Goal: Communication & Community: Answer question/provide support

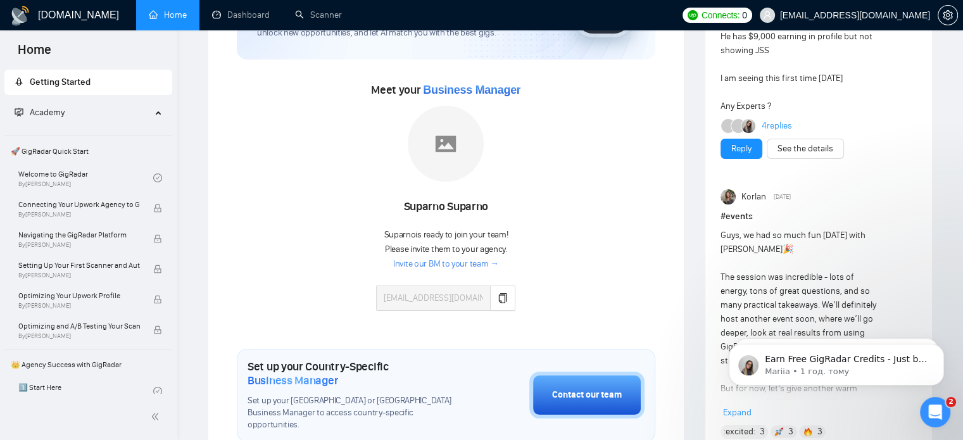
drag, startPoint x: 694, startPoint y: 1, endPoint x: 572, endPoint y: 166, distance: 206.3
click at [565, 178] on div "Meet your Business Manager [PERSON_NAME] Suparno is ready to join your team! Pl…" at bounding box center [446, 202] width 418 height 244
drag, startPoint x: 911, startPoint y: 0, endPoint x: 564, endPoint y: 182, distance: 392.4
click at [563, 182] on div "Meet your Business Manager [PERSON_NAME] Suparno is ready to join your team! Pl…" at bounding box center [446, 202] width 418 height 244
click at [165, 15] on link "Home" at bounding box center [168, 14] width 38 height 11
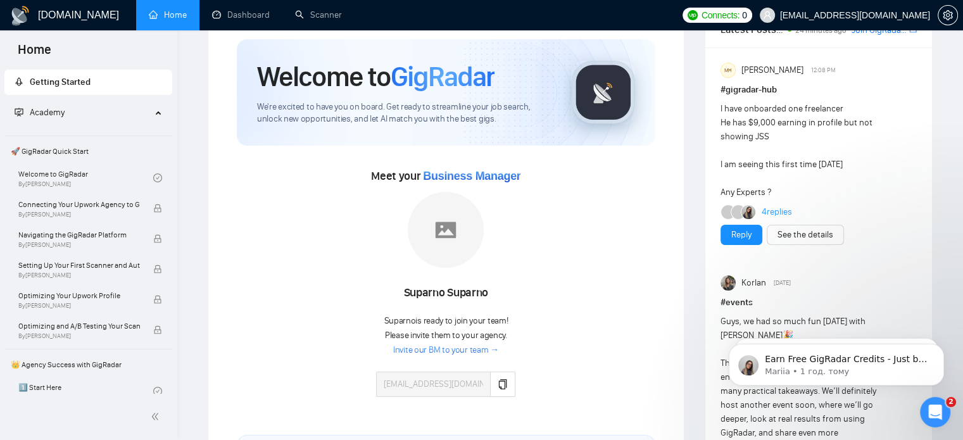
scroll to position [63, 0]
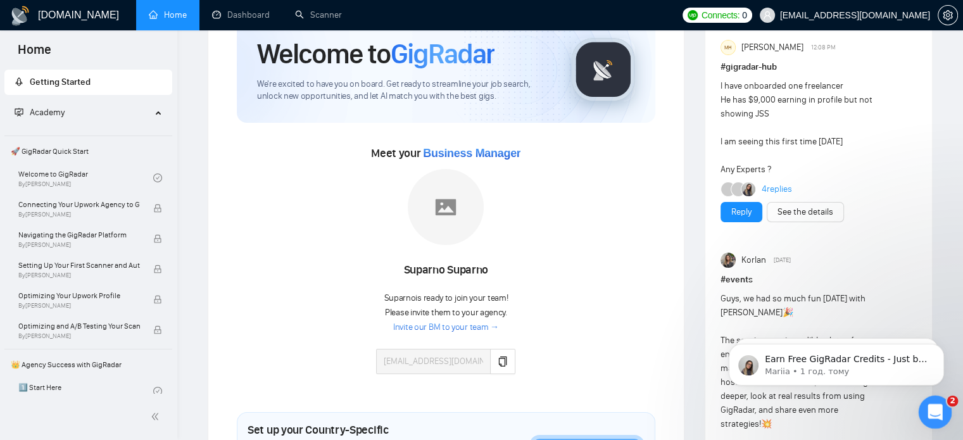
click at [935, 407] on icon "Відкрити програму для спілкування Intercom" at bounding box center [933, 410] width 21 height 21
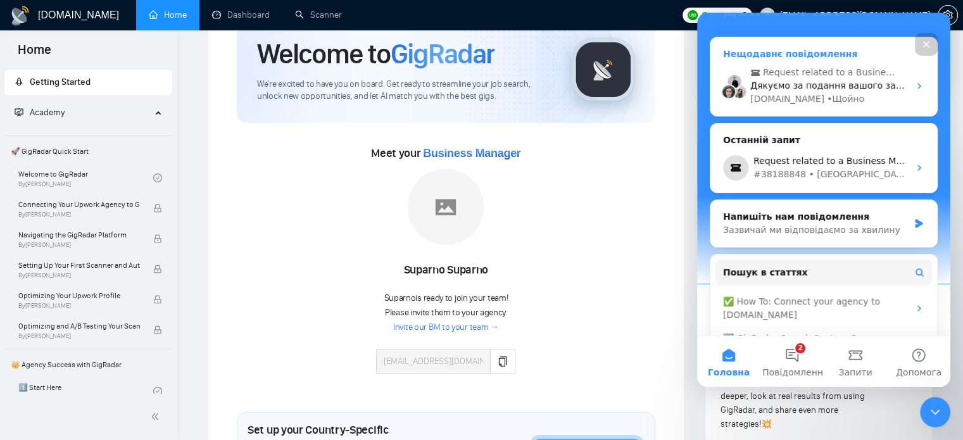
scroll to position [190, 0]
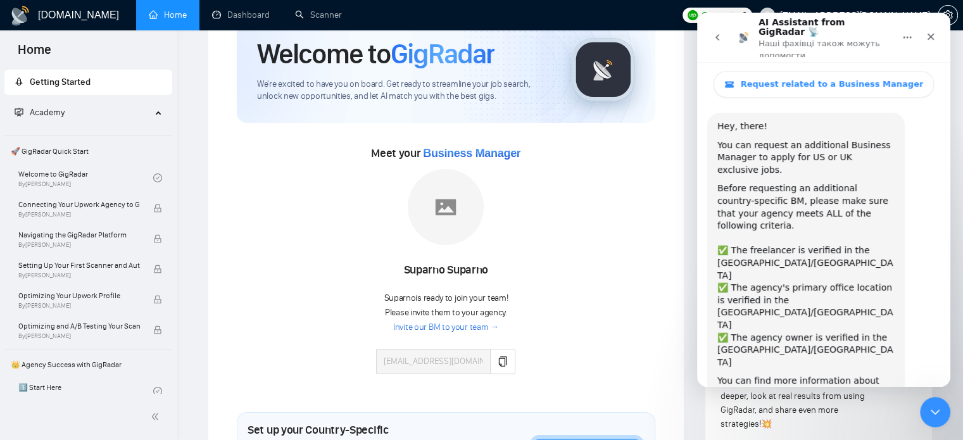
scroll to position [0, 0]
click at [720, 32] on icon "go back" at bounding box center [717, 37] width 10 height 10
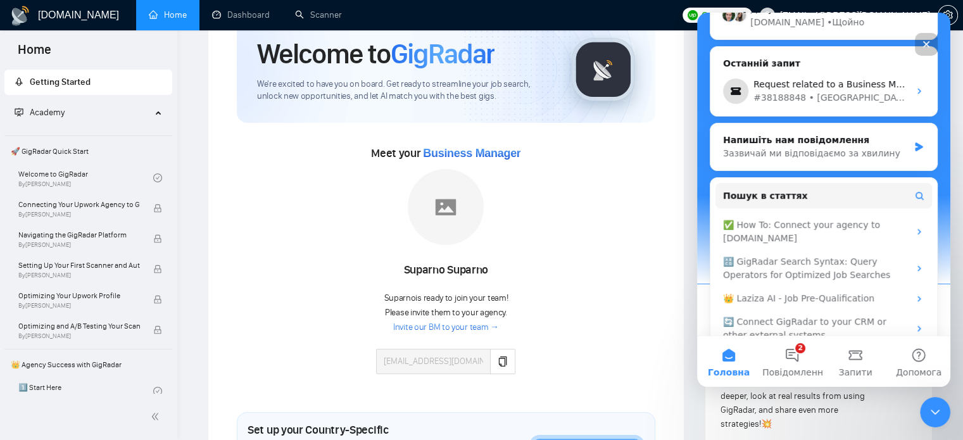
scroll to position [203, 0]
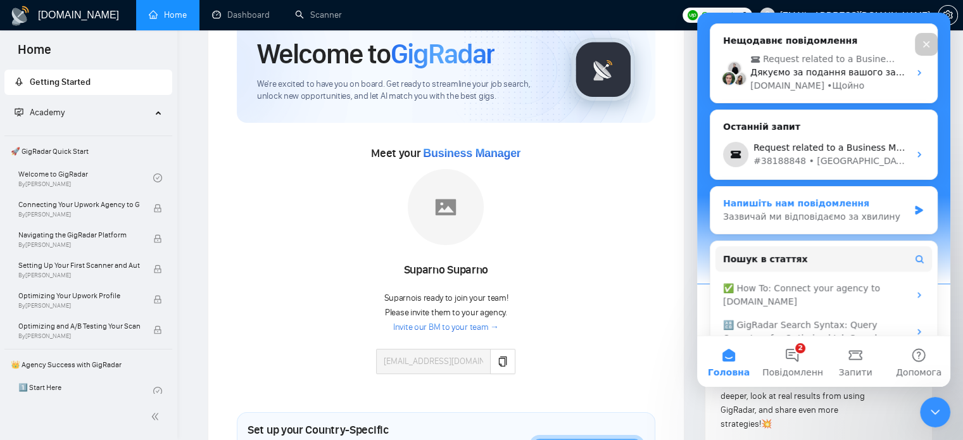
click at [811, 210] on div "Зазвичай ми відповідаємо за хвилину" at bounding box center [815, 216] width 185 height 13
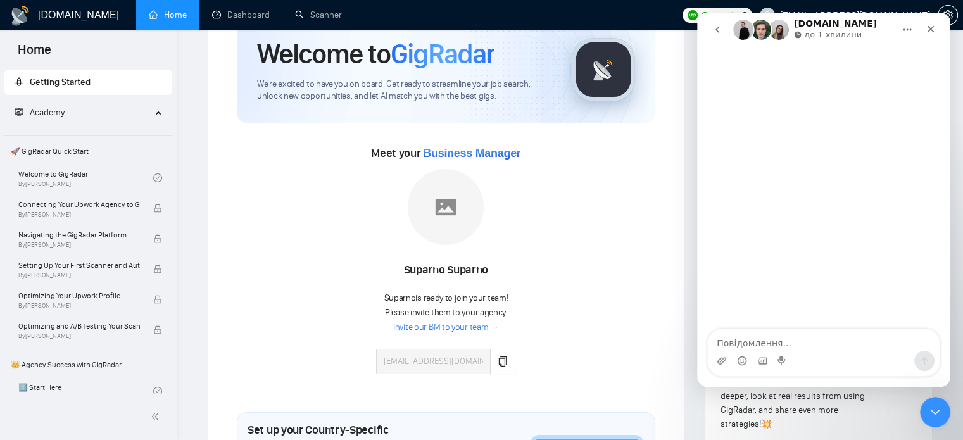
type textarea "L"
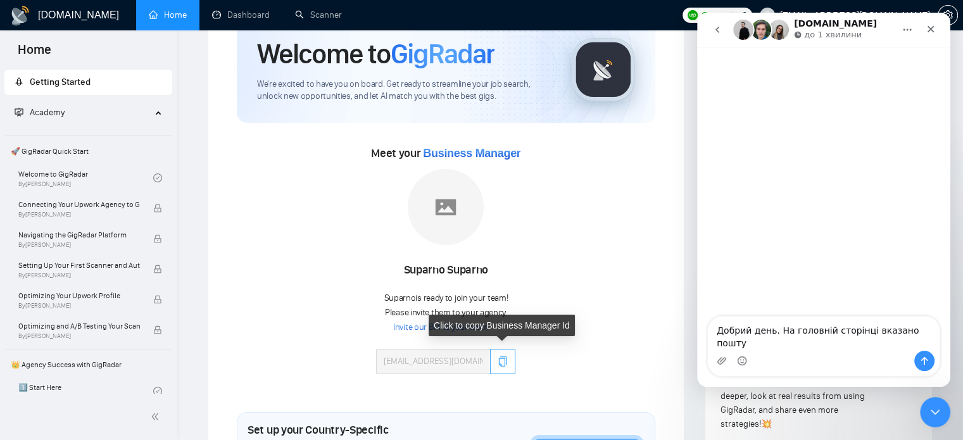
click at [501, 361] on icon "copy" at bounding box center [502, 361] width 10 height 10
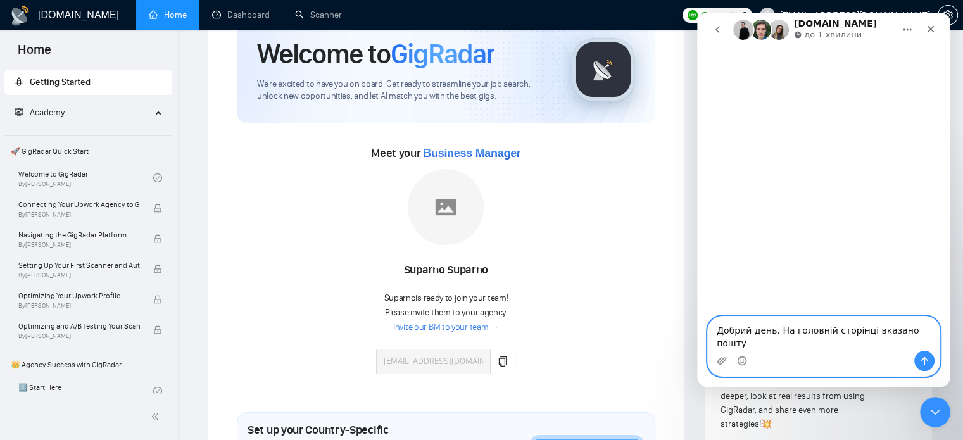
click at [890, 342] on textarea "Добрий день. На головній сторінці вказано пошту" at bounding box center [824, 333] width 232 height 34
click at [925, 342] on textarea "Добрий день. На головній сторінці вказано пошту" at bounding box center [824, 333] width 232 height 34
click at [921, 331] on textarea "Добрий день. На головній сторінці вказано пошту [EMAIL_ADDRESS][DOMAIN_NAME]" at bounding box center [824, 333] width 232 height 34
click at [802, 346] on textarea "Добрий день. На головній сторінці вказано пошту [EMAIL_ADDRESS][DOMAIN_NAME]" at bounding box center [824, 333] width 232 height 34
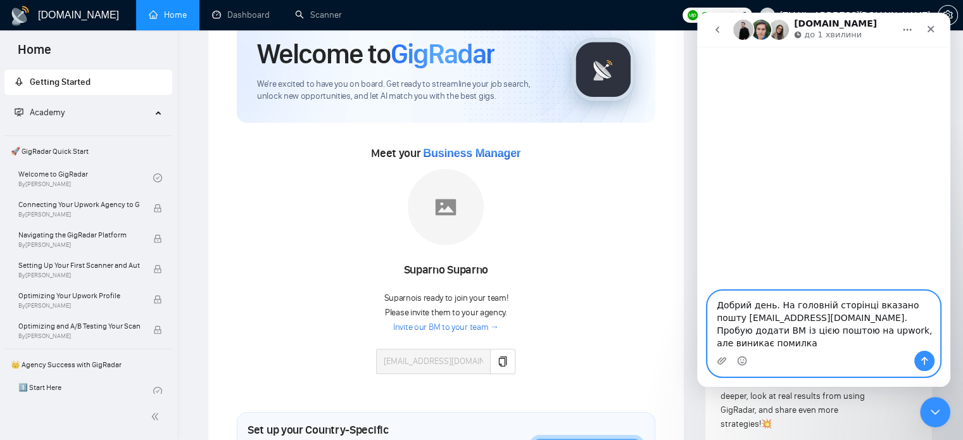
paste textarea "1 email wasn't sent due to error. Confirm the correct email address and try aga…"
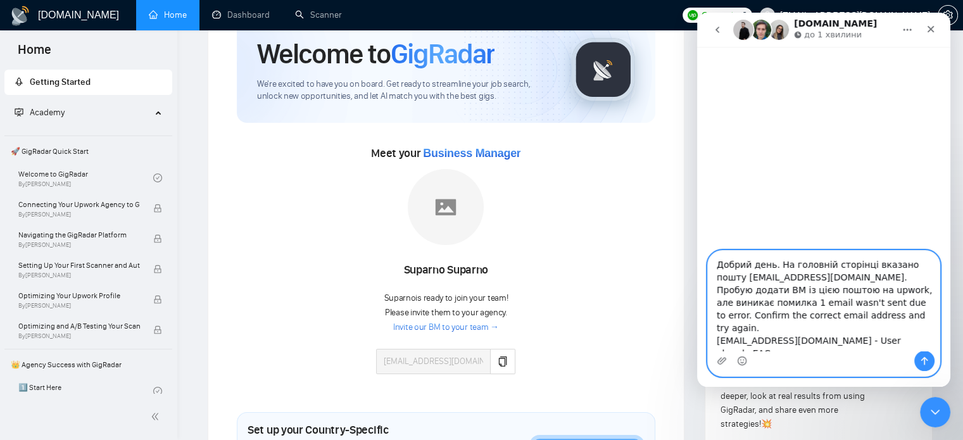
click at [825, 280] on textarea "Добрий день. На головній сторінці вказано пошту [EMAIL_ADDRESS][DOMAIN_NAME]. П…" at bounding box center [824, 301] width 232 height 100
click at [859, 280] on textarea "Добрий день. На головній сторінці вказано пошту [EMAIL_ADDRESS][DOMAIN_NAME]. П…" at bounding box center [824, 301] width 232 height 100
drag, startPoint x: 851, startPoint y: 292, endPoint x: 877, endPoint y: 292, distance: 25.9
click at [877, 292] on textarea "Добрий день. На головній сторінці gigradar вказано пошту [EMAIL_ADDRESS][DOMAIN…" at bounding box center [824, 301] width 232 height 100
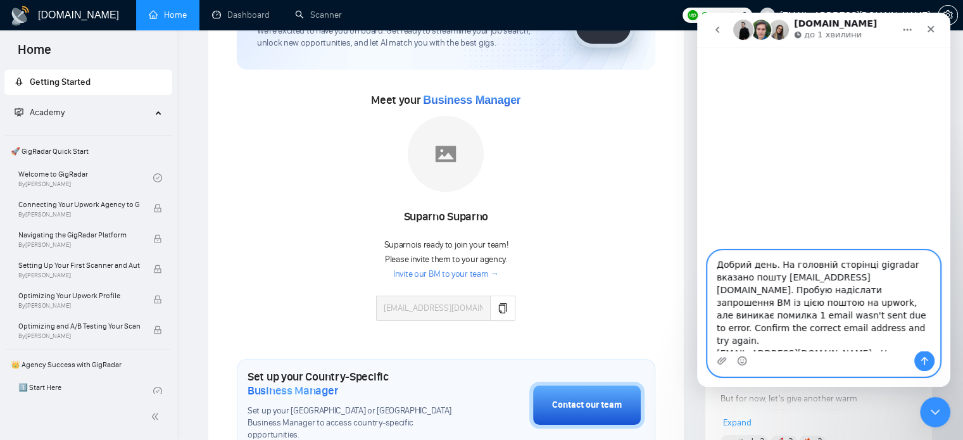
scroll to position [63, 0]
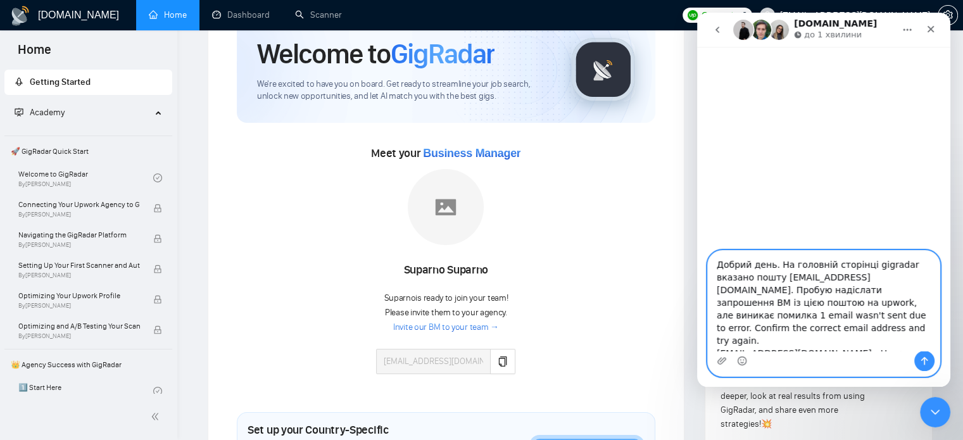
type textarea "Добрий день. На головній сторінці gigradar вказано пошту [EMAIL_ADDRESS][DOMAIN…"
click at [921, 356] on icon "Надіслати повідомлення…" at bounding box center [924, 361] width 10 height 10
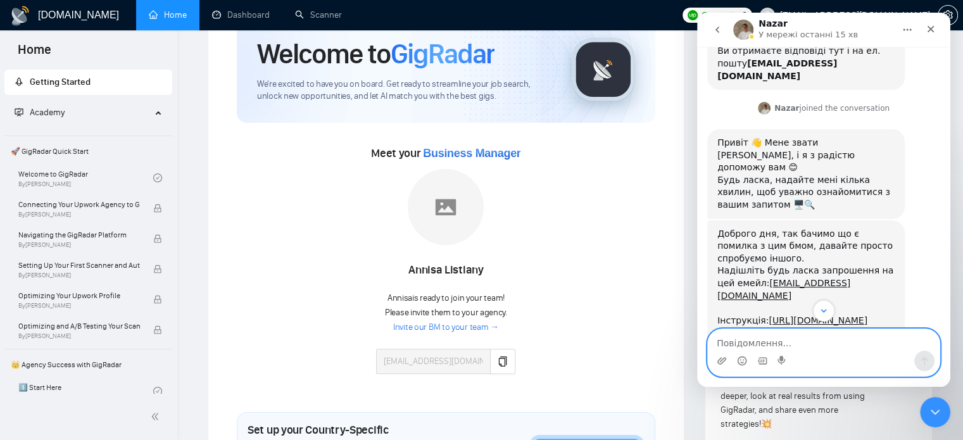
scroll to position [242, 0]
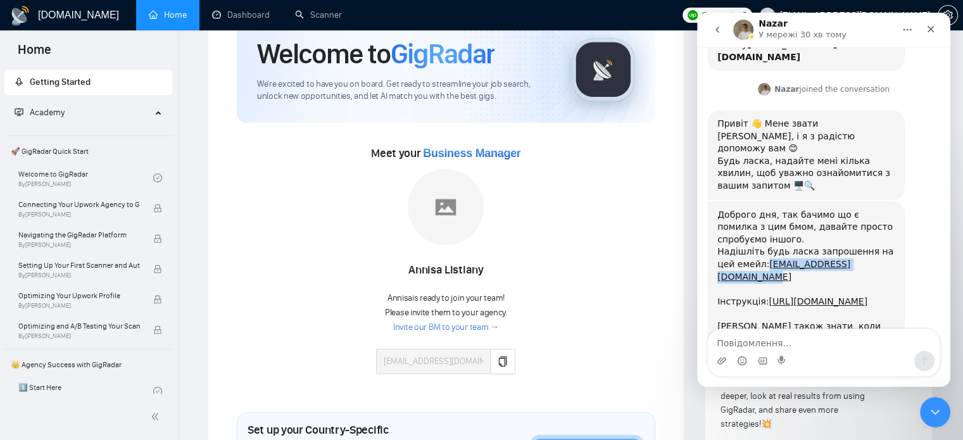
drag, startPoint x: 873, startPoint y: 189, endPoint x: 745, endPoint y: 188, distance: 127.9
click at [745, 209] on div "Доброго дня, так бачимо що є помилка з цим бмом, давайте просто спробуємо іншог…" at bounding box center [805, 283] width 177 height 149
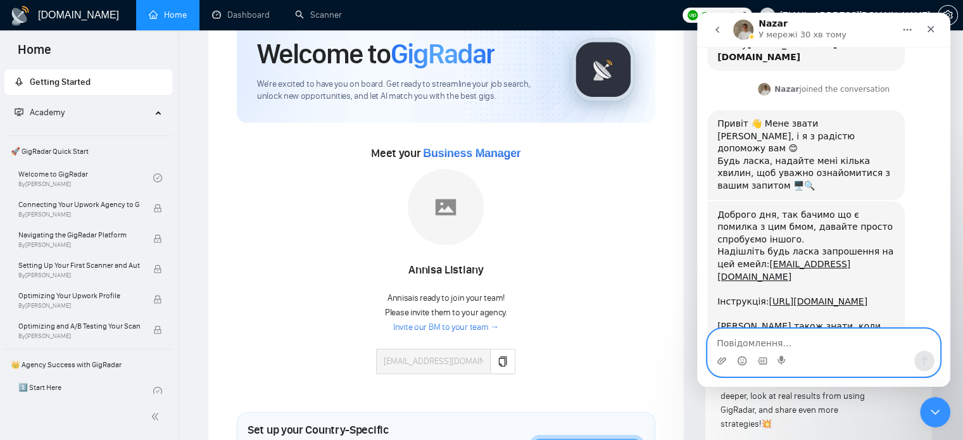
click at [738, 340] on textarea "Повідомлення..." at bounding box center [824, 340] width 232 height 22
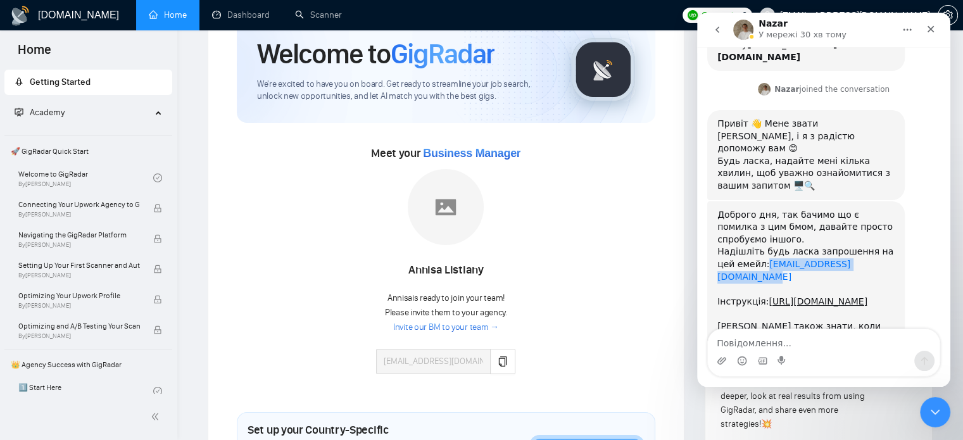
drag, startPoint x: 869, startPoint y: 191, endPoint x: 748, endPoint y: 192, distance: 120.9
click at [748, 209] on div "Доброго дня, так бачимо що є помилка з цим бмом, давайте просто спробуємо іншог…" at bounding box center [805, 283] width 177 height 149
copy link "[EMAIL_ADDRESS][DOMAIN_NAME]"
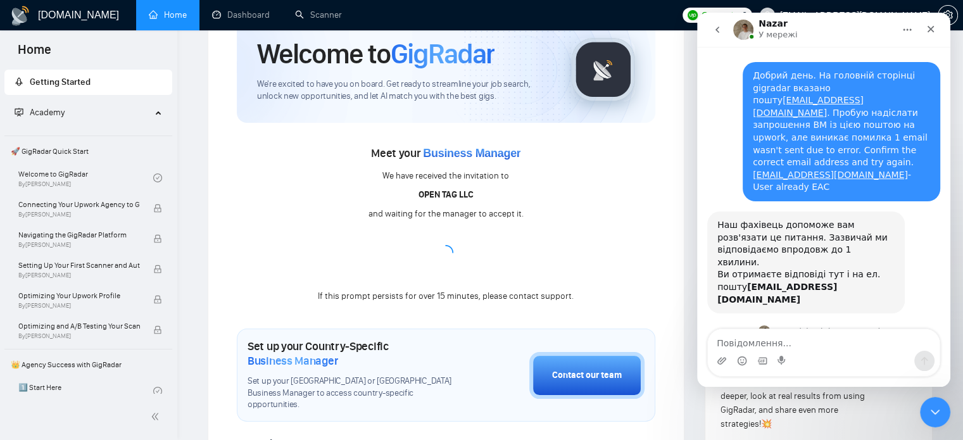
scroll to position [242, 0]
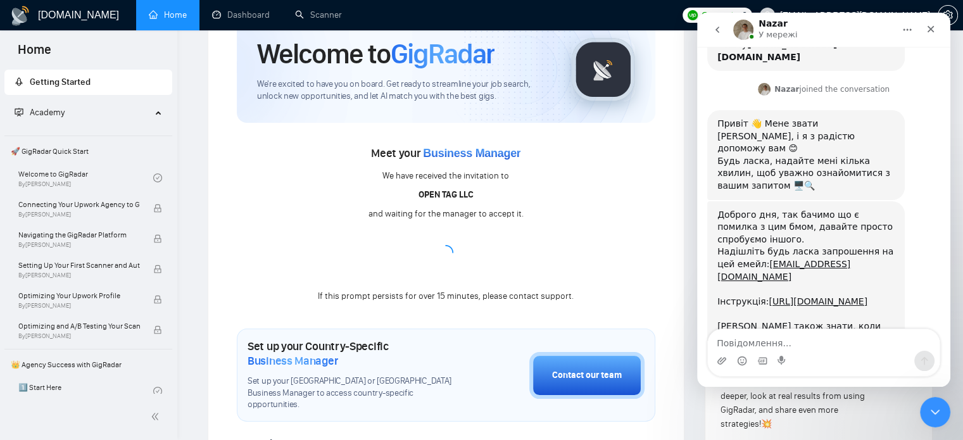
click at [749, 334] on textarea "Повідомлення..." at bounding box center [824, 340] width 232 height 22
type textarea "Запрошення надіслав"
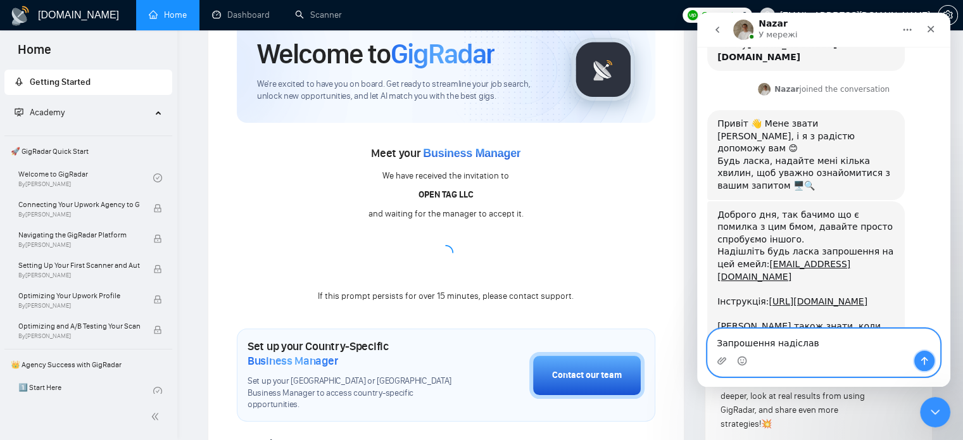
click at [924, 360] on icon "Надіслати повідомлення…" at bounding box center [924, 361] width 7 height 8
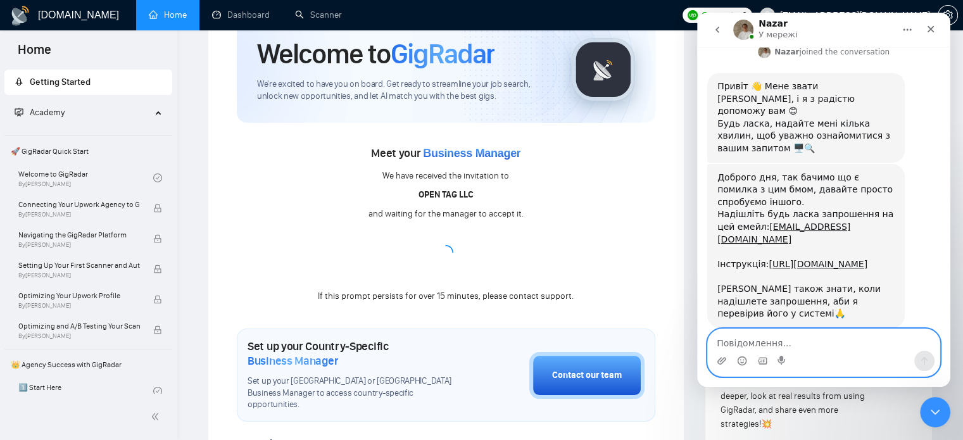
scroll to position [280, 0]
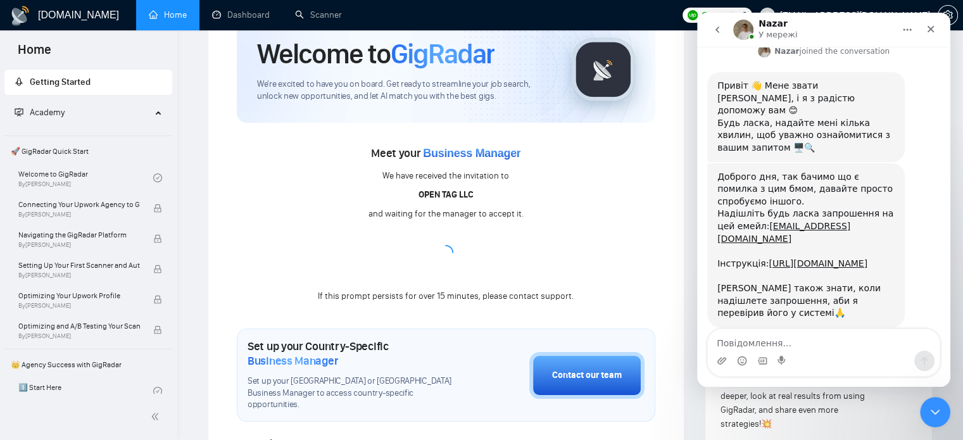
click at [56, 89] on span "Getting Started" at bounding box center [88, 82] width 147 height 25
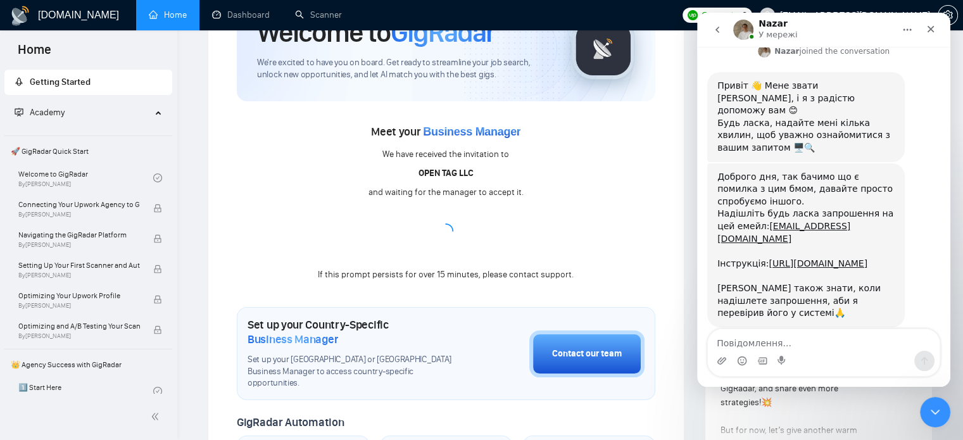
scroll to position [63, 0]
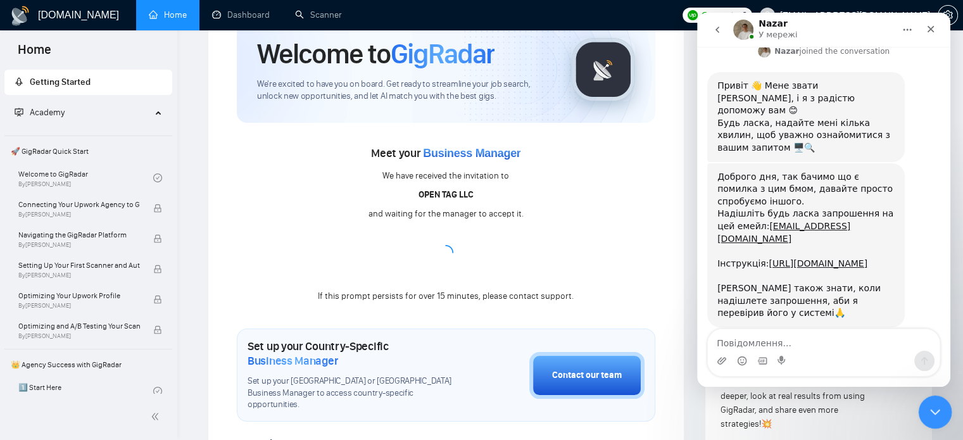
click at [927, 411] on icon "Закрити програму для спілкування Intercom" at bounding box center [932, 410] width 15 height 15
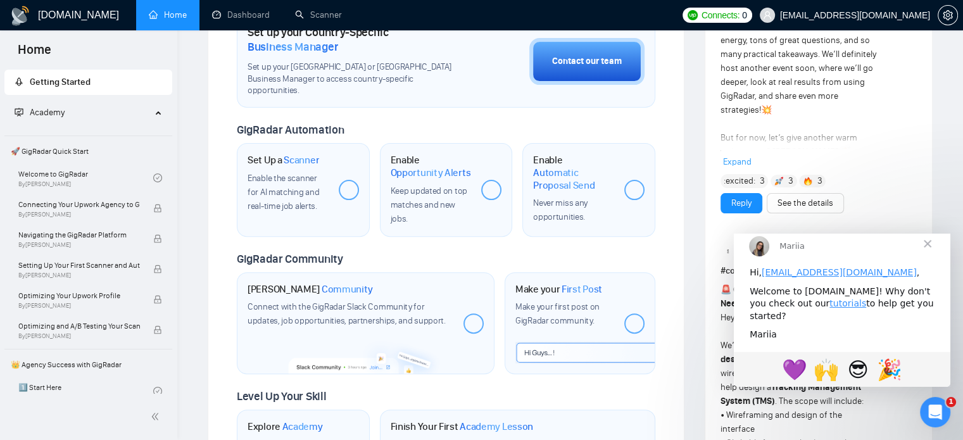
scroll to position [443, 0]
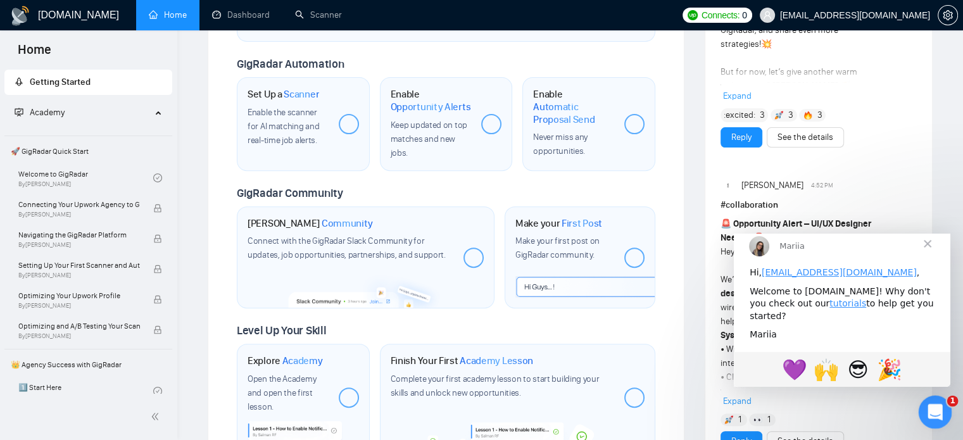
click at [927, 409] on icon "Відкрити програму для спілкування Intercom" at bounding box center [933, 410] width 21 height 21
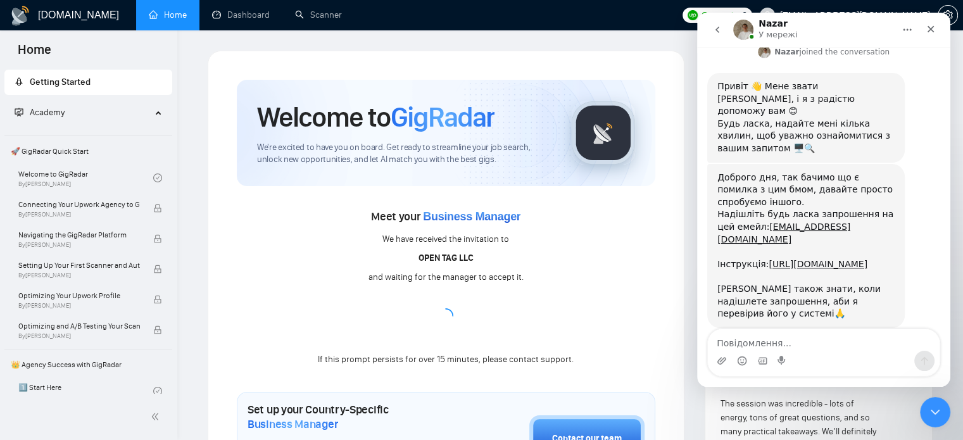
scroll to position [63, 0]
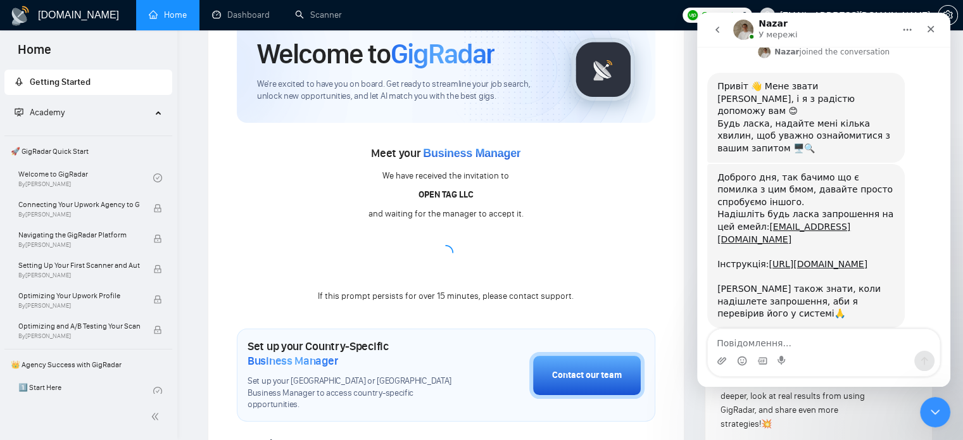
click at [149, 15] on link "Home" at bounding box center [168, 14] width 38 height 11
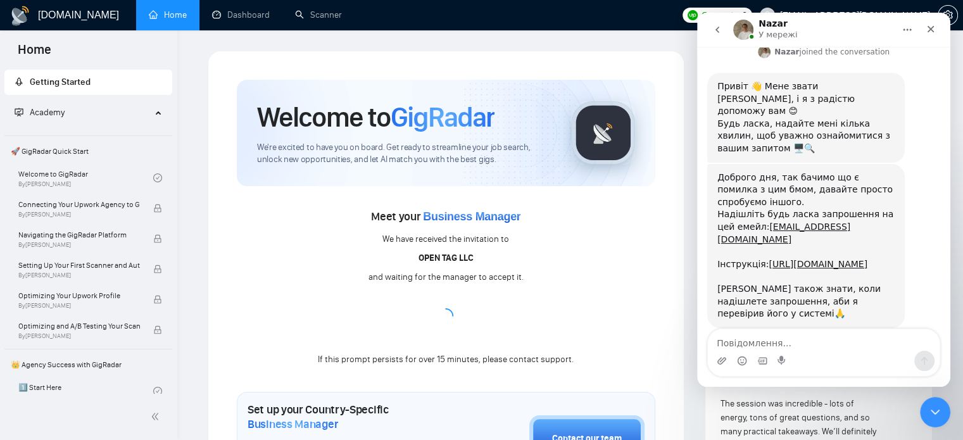
click at [48, 84] on span "Getting Started" at bounding box center [60, 82] width 61 height 11
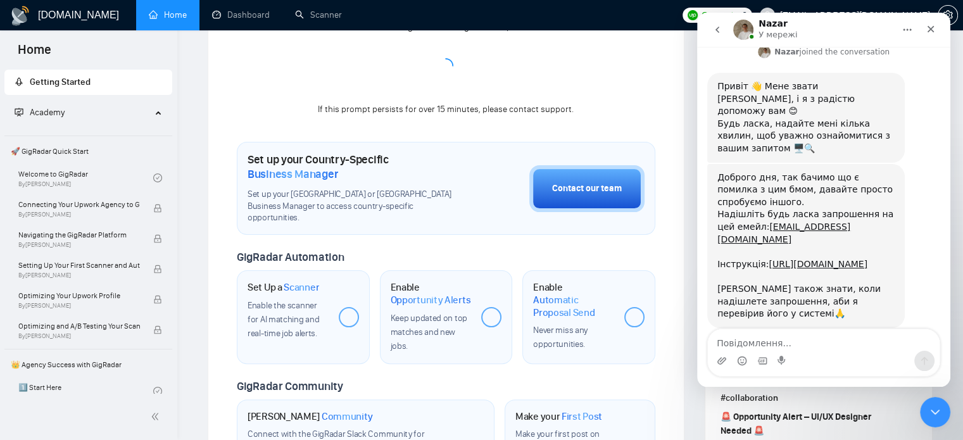
scroll to position [380, 0]
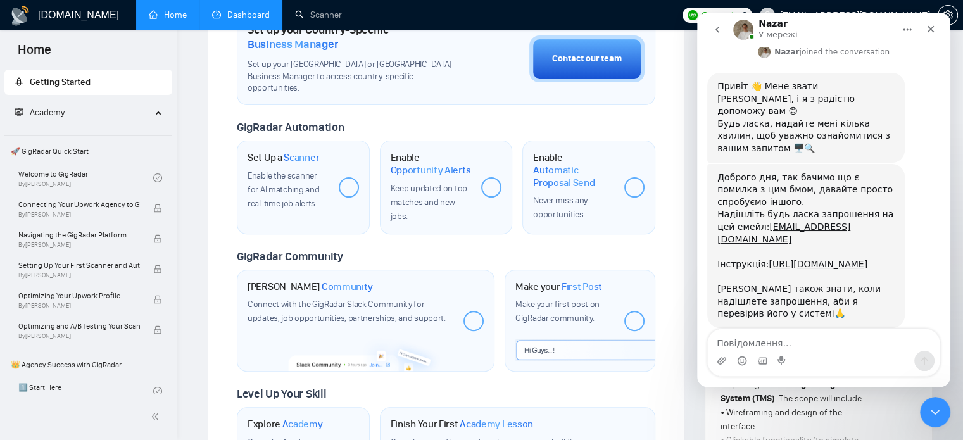
click at [235, 9] on link "Dashboard" at bounding box center [241, 14] width 58 height 11
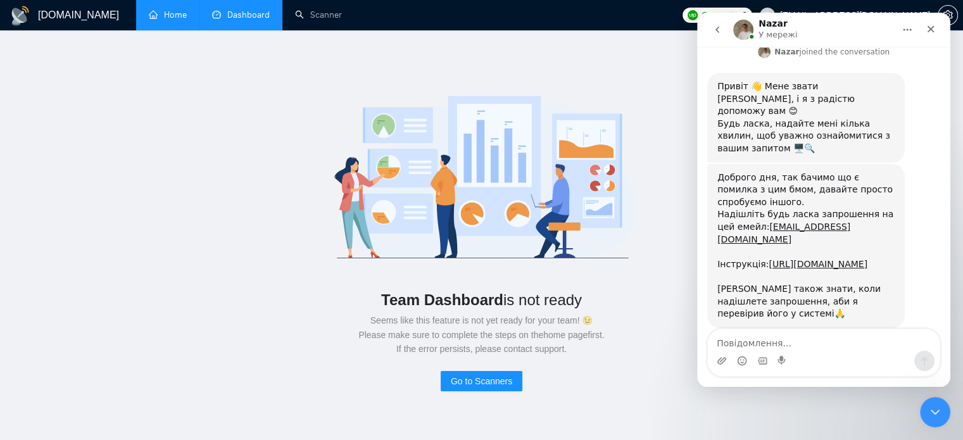
click at [162, 13] on link "Home" at bounding box center [168, 14] width 38 height 11
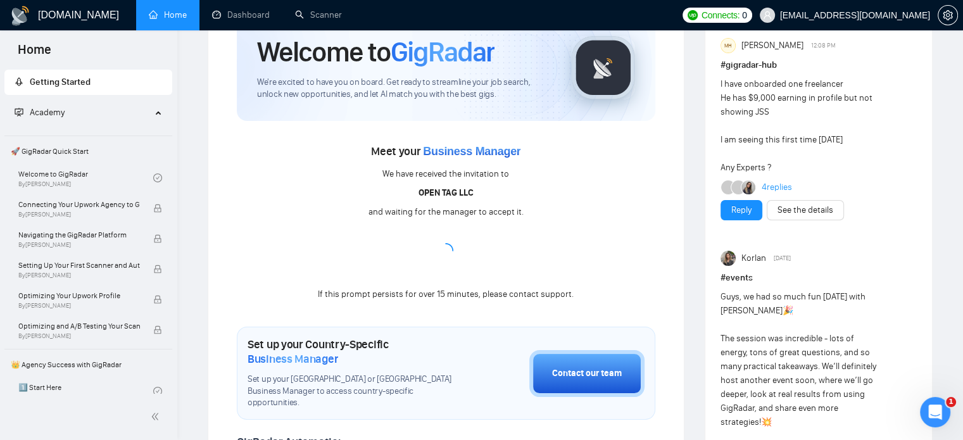
scroll to position [63, 0]
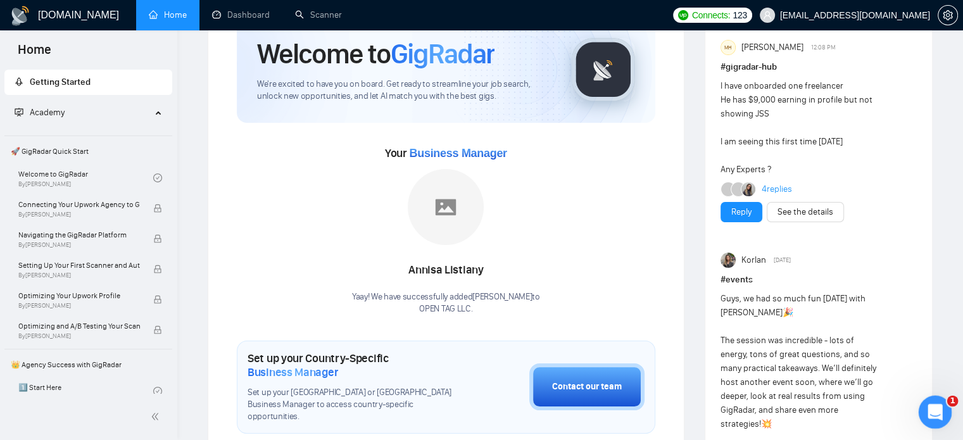
click at [935, 411] on icon "Відкрити програму для спілкування Intercom" at bounding box center [933, 410] width 21 height 21
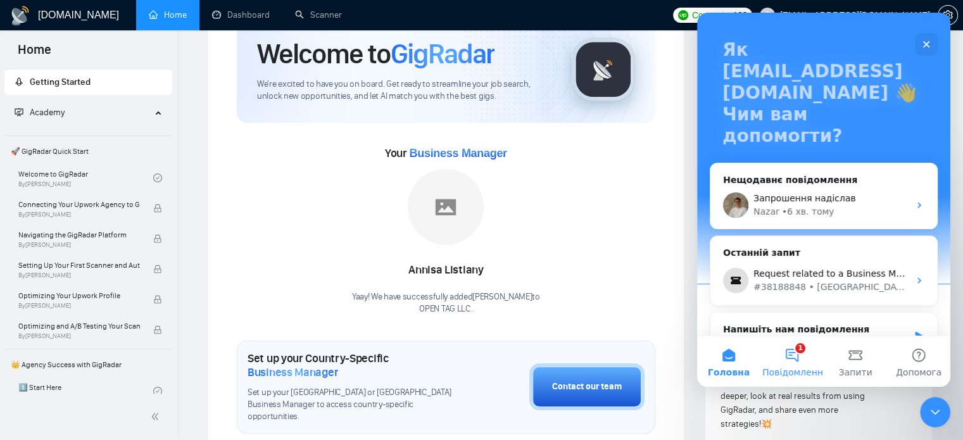
click at [788, 368] on span "Повідомлення" at bounding box center [795, 372] width 66 height 9
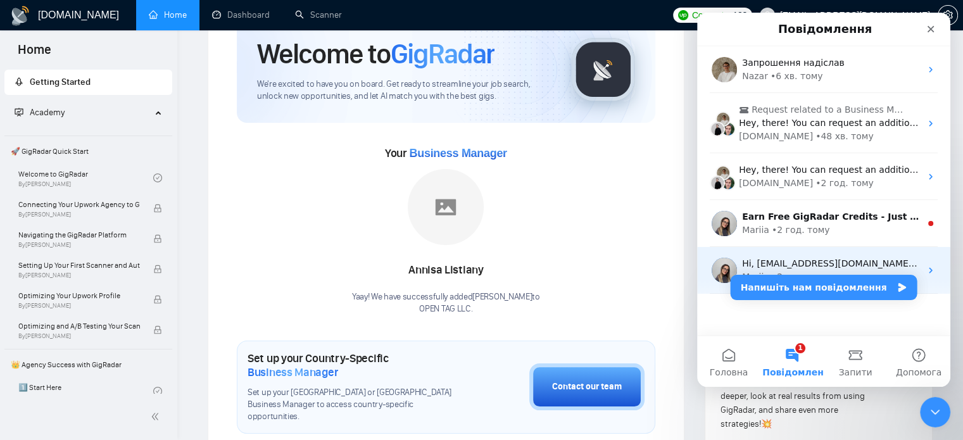
scroll to position [8, 0]
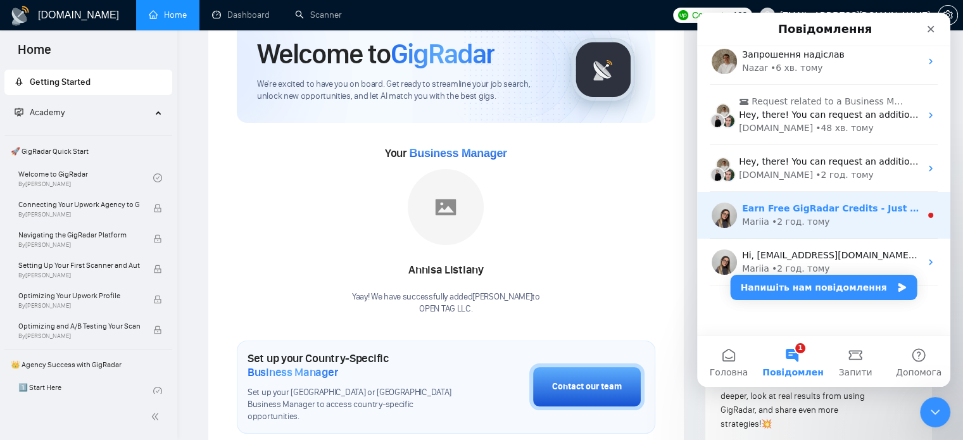
click at [801, 223] on div "• 2 год. тому" at bounding box center [800, 221] width 58 height 13
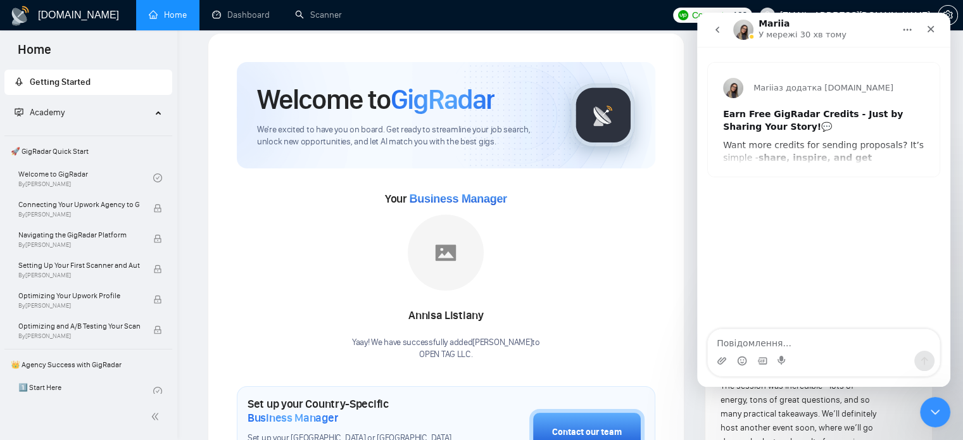
scroll to position [0, 0]
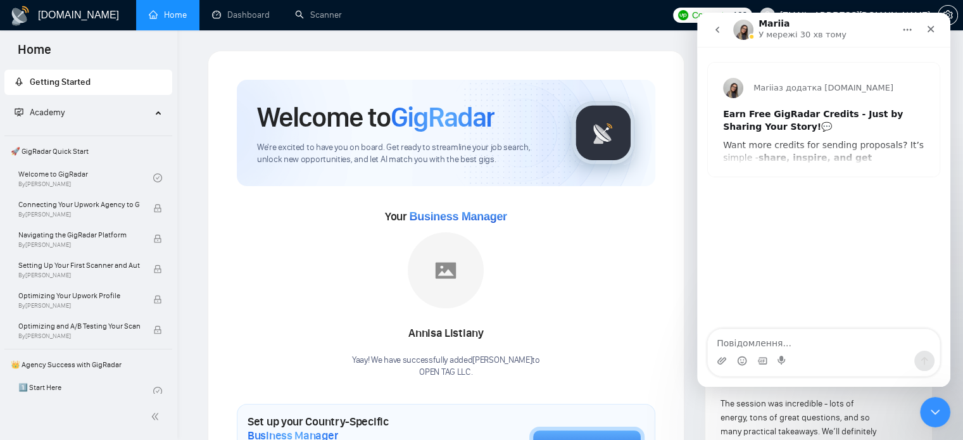
click at [715, 28] on icon "go back" at bounding box center [717, 30] width 10 height 10
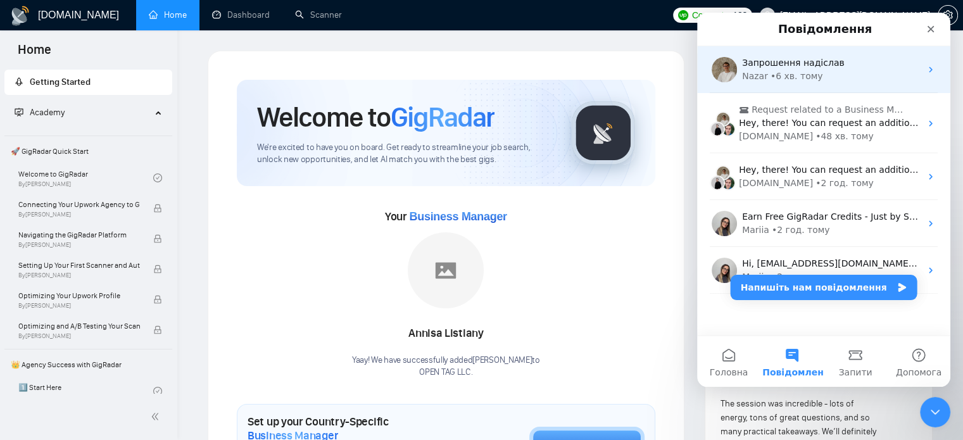
click at [784, 75] on div "• 6 хв. тому" at bounding box center [796, 76] width 53 height 13
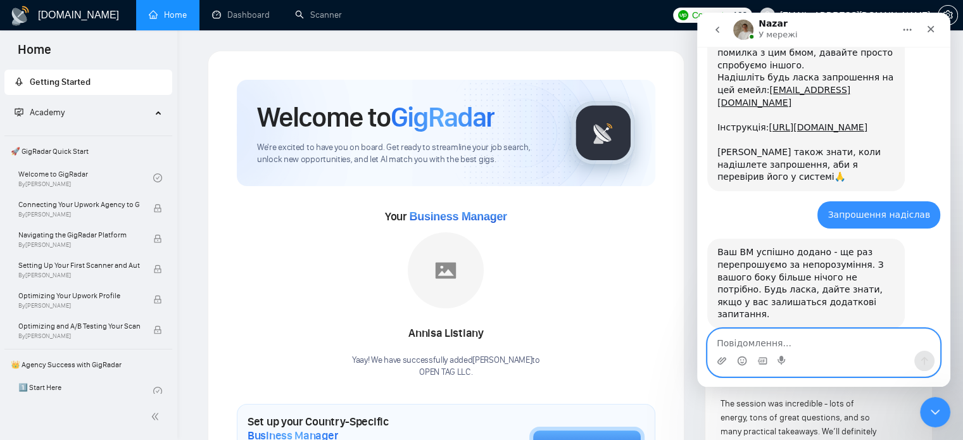
scroll to position [367, 0]
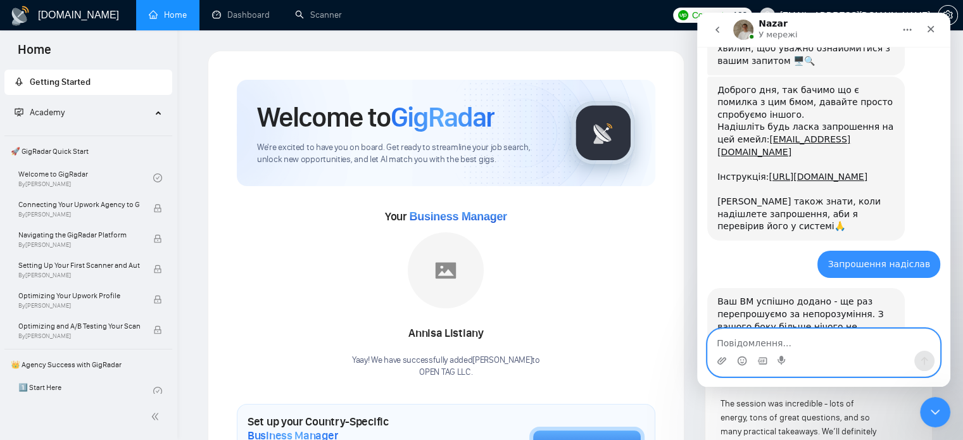
click at [753, 340] on textarea "Повідомлення..." at bounding box center [824, 340] width 232 height 22
type textarea "Дякую. Поки що питань більше немає"
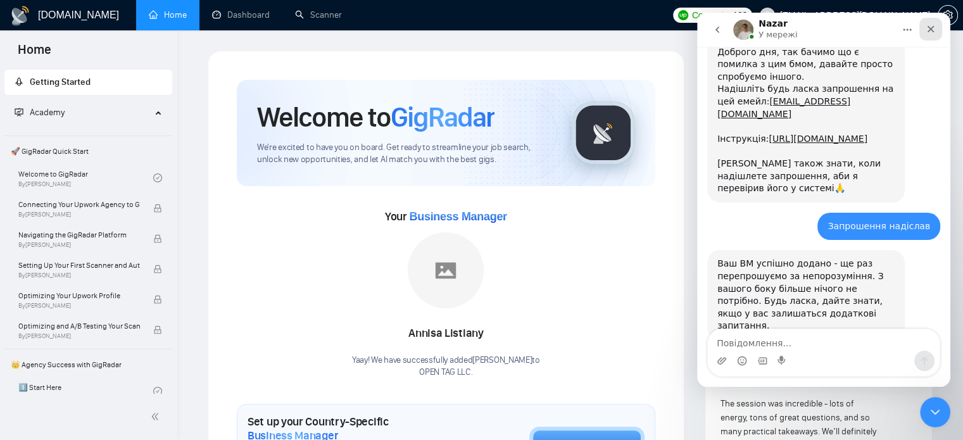
click at [929, 30] on icon "Закрити" at bounding box center [930, 29] width 7 height 7
